Goal: Answer question/provide support: Share knowledge or assist other users

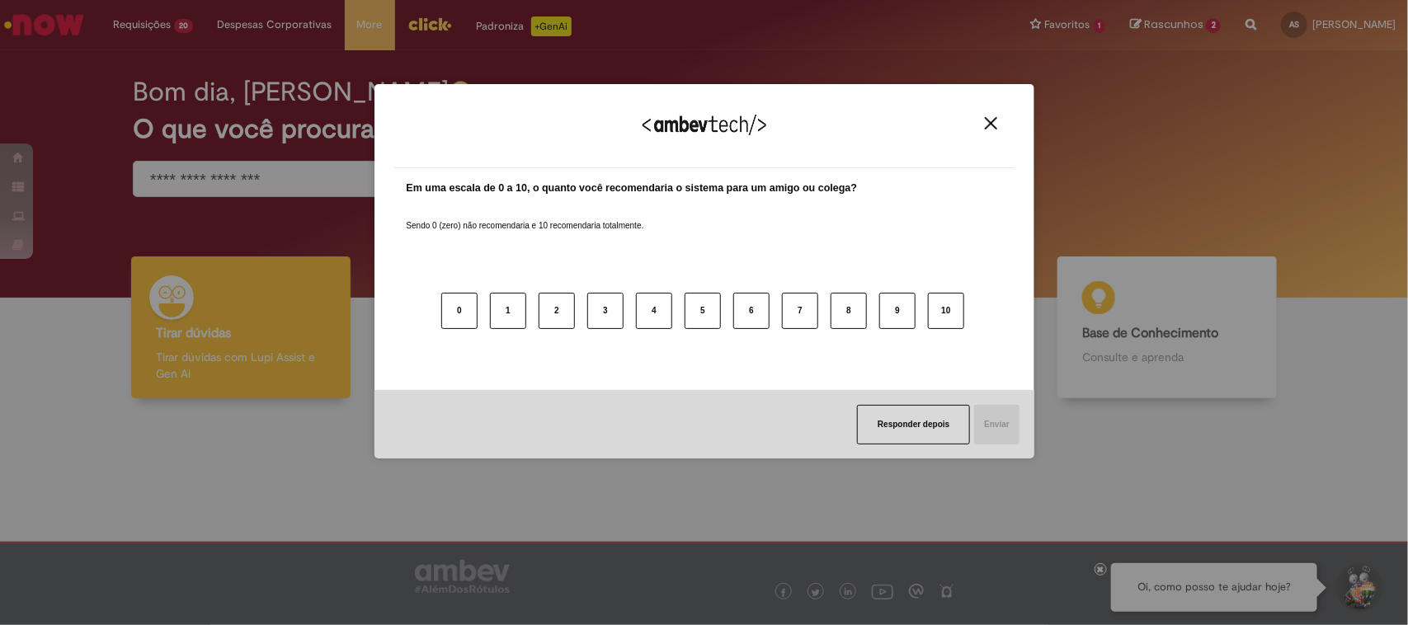
click at [990, 120] on img "Close" at bounding box center [991, 123] width 12 height 12
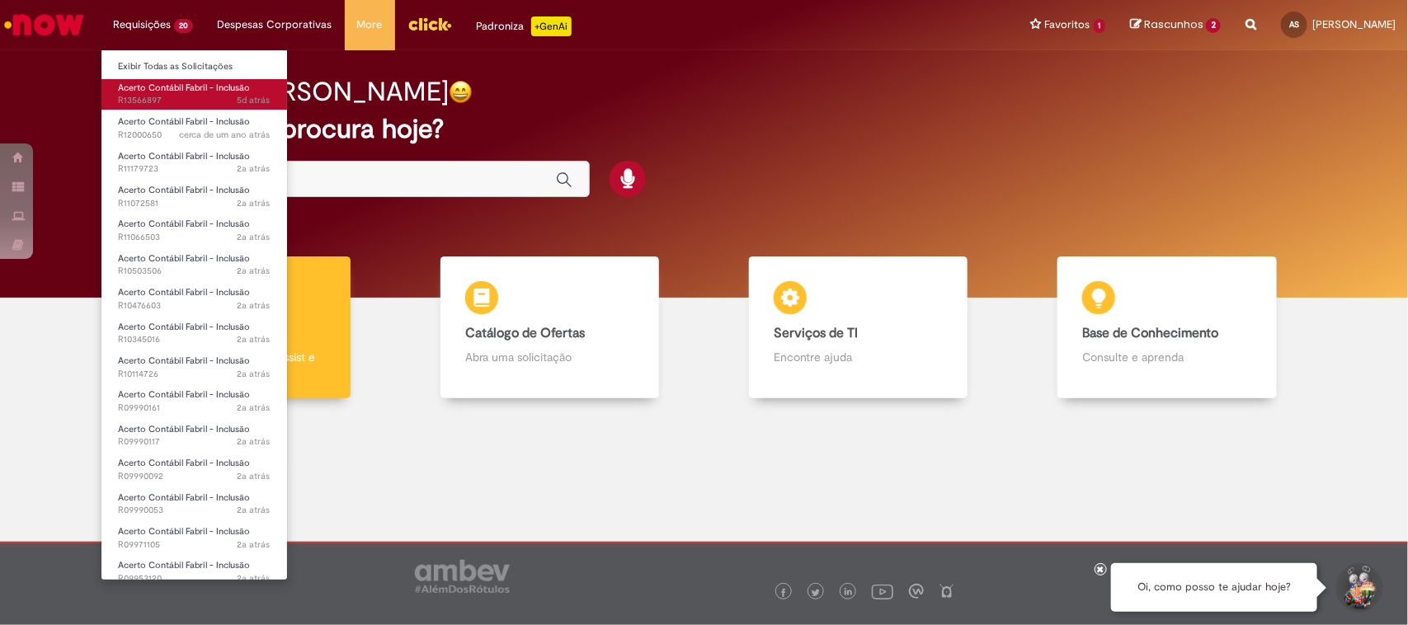
click at [129, 95] on span "5d atrás 5 dias atrás R13566897" at bounding box center [194, 100] width 153 height 13
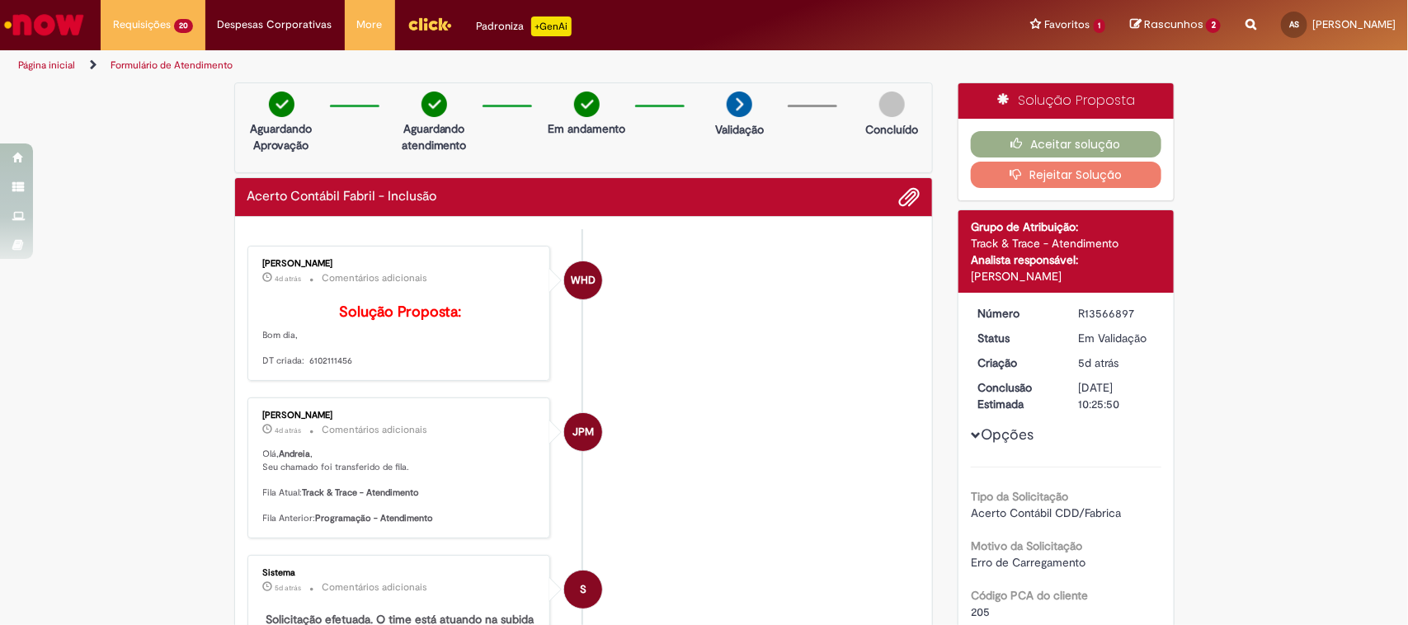
click at [322, 368] on p "Solução Proposta: Bom dia, DT criada: 6102111456" at bounding box center [400, 335] width 275 height 63
copy p "6102111456"
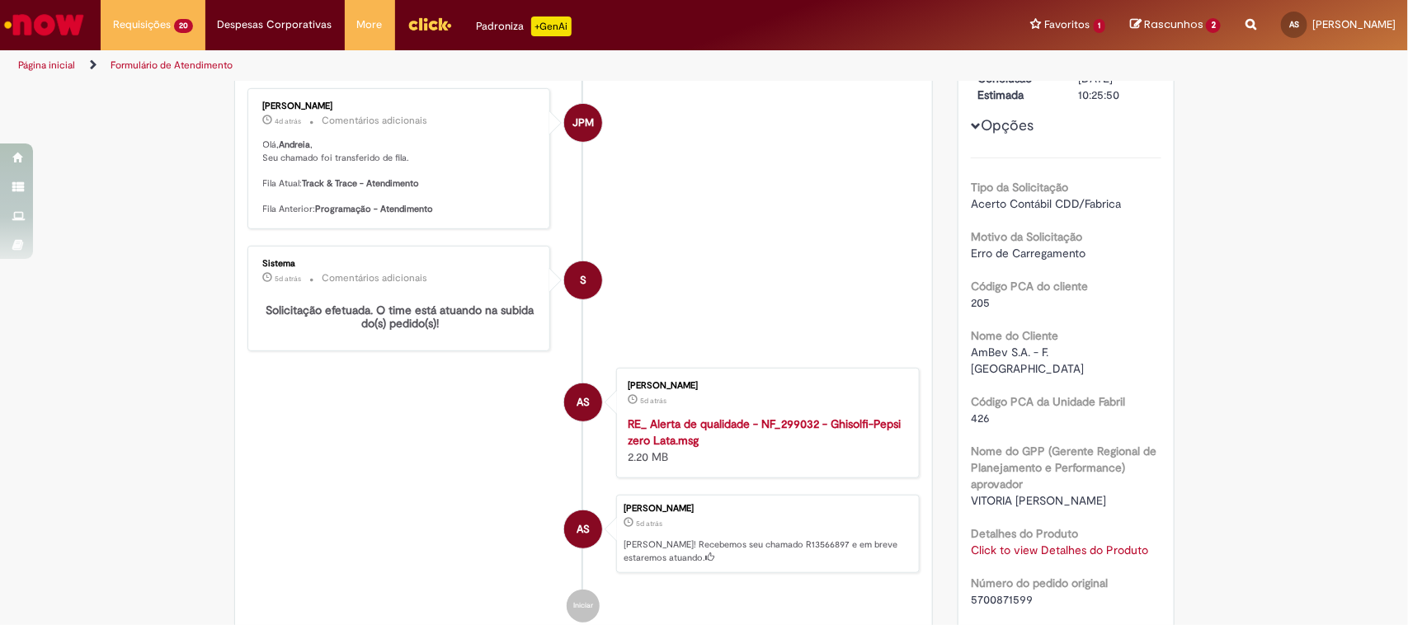
scroll to position [103, 0]
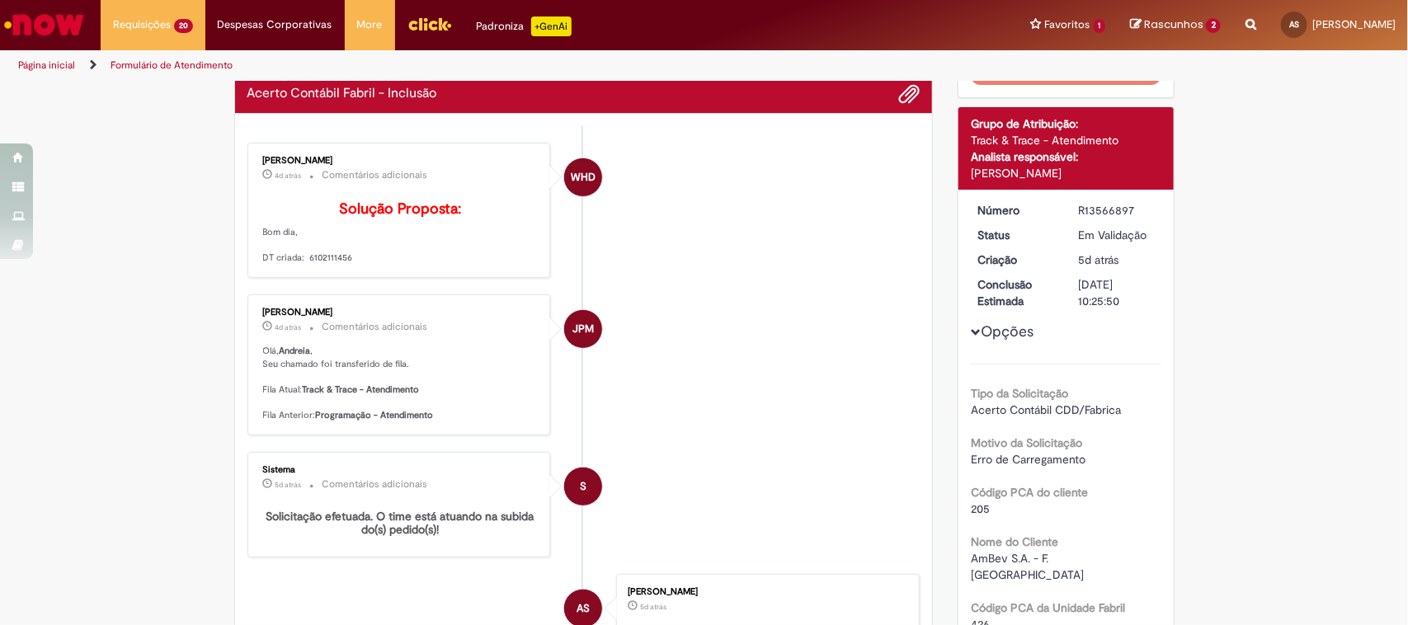
copy p "6102111456"
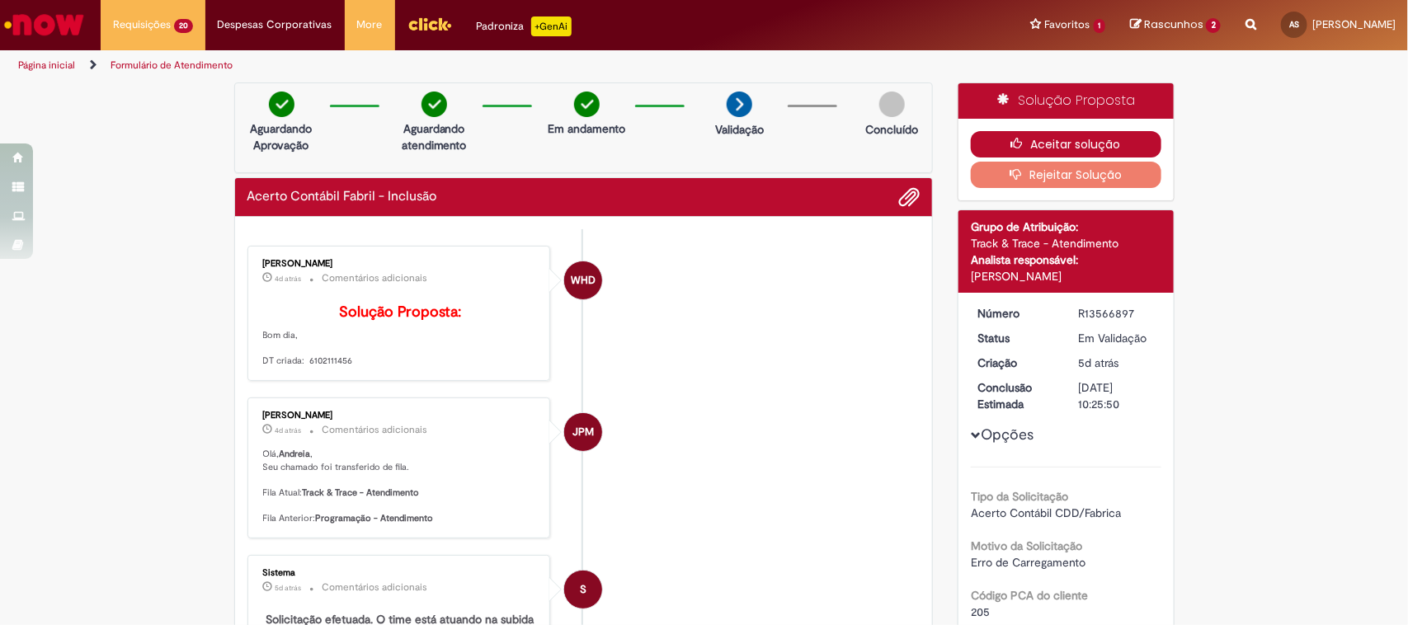
click at [1036, 133] on button "Aceitar solução" at bounding box center [1066, 144] width 190 height 26
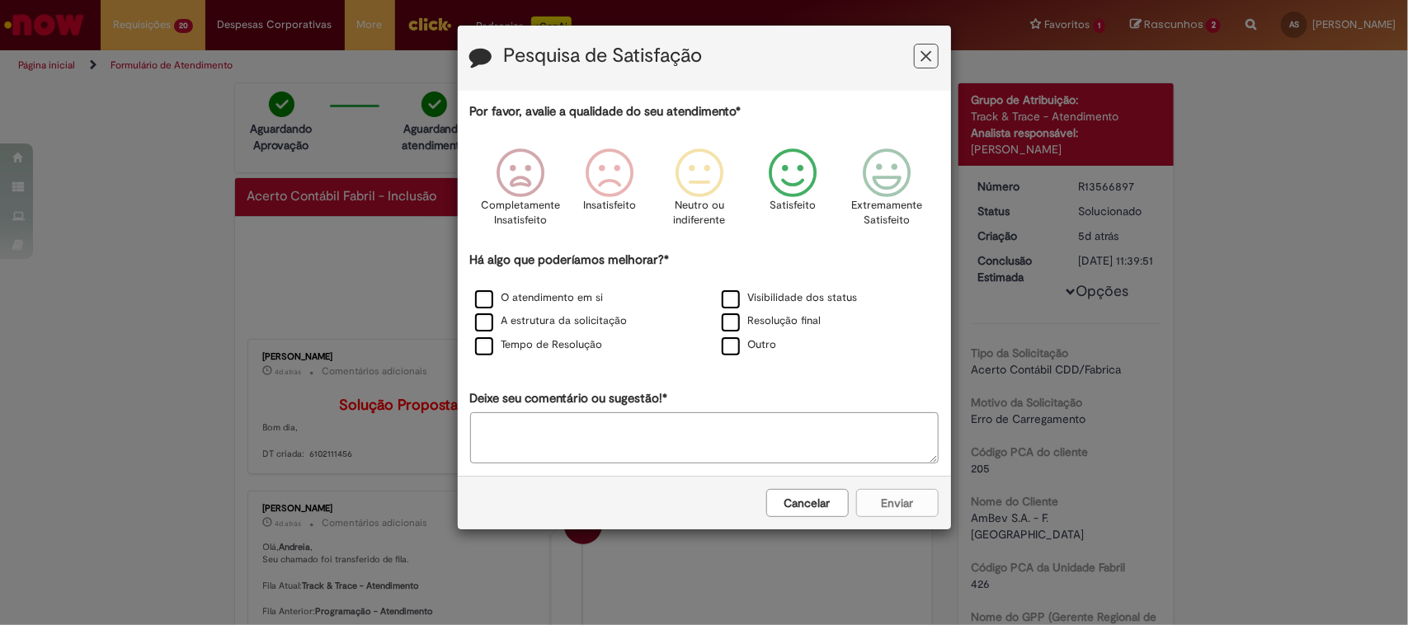
click at [794, 191] on icon "Feedback" at bounding box center [793, 172] width 62 height 49
click at [485, 299] on label "O atendimento em si" at bounding box center [539, 298] width 129 height 16
click at [900, 501] on button "Enviar" at bounding box center [897, 503] width 82 height 28
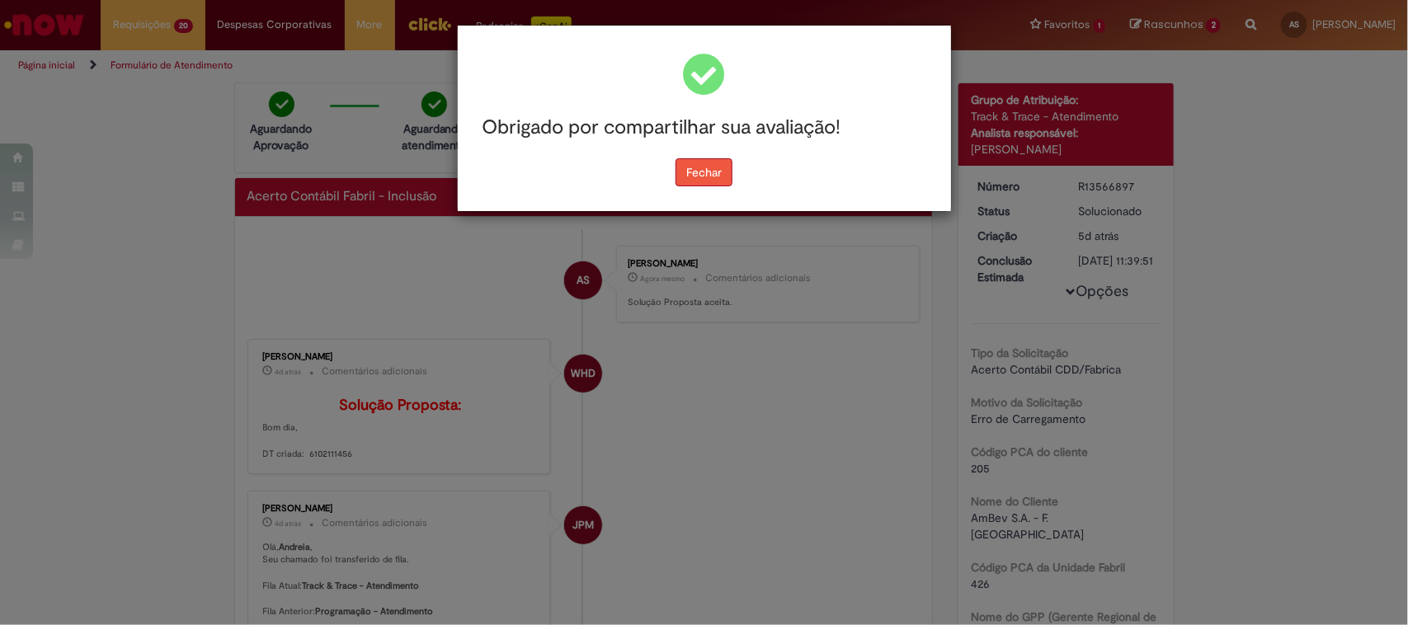
click at [687, 171] on button "Fechar" at bounding box center [703, 172] width 57 height 28
